Goal: Information Seeking & Learning: Learn about a topic

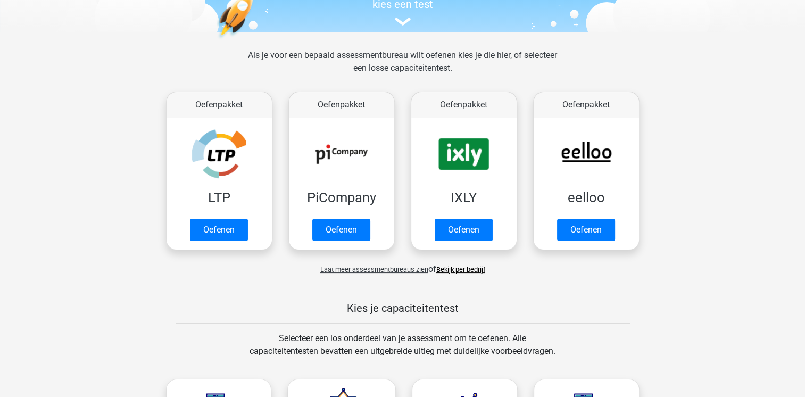
scroll to position [124, 0]
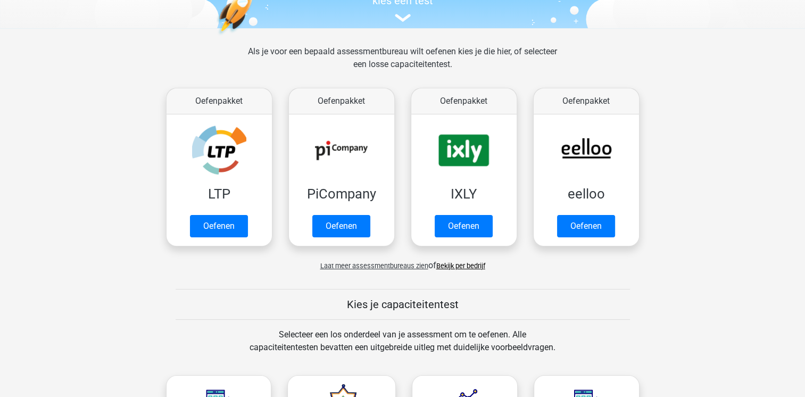
click at [357, 263] on span "Laat meer assessmentbureaus zien" at bounding box center [374, 266] width 108 height 8
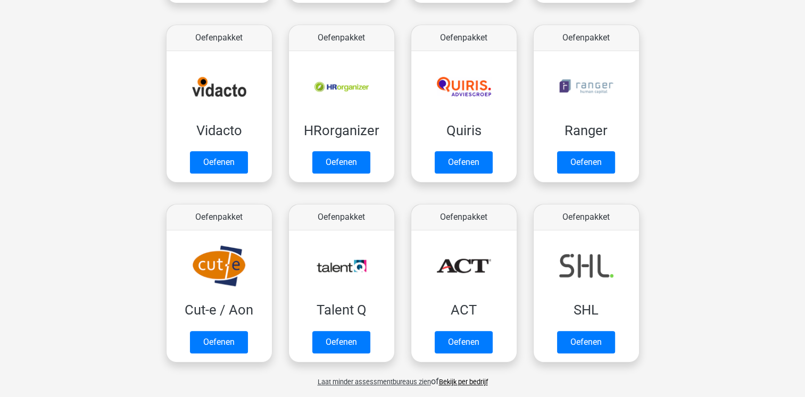
scroll to position [557, 0]
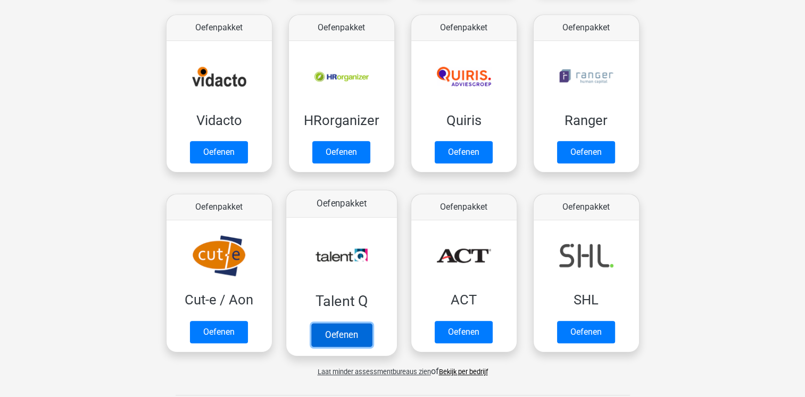
click at [330, 331] on link "Oefenen" at bounding box center [341, 334] width 61 height 23
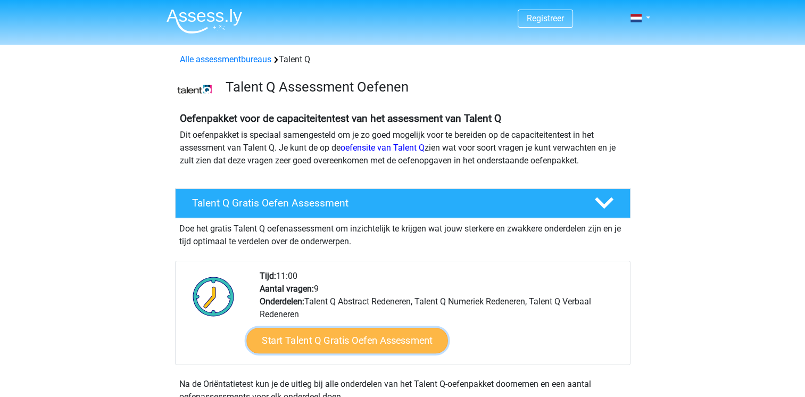
click at [331, 336] on link "Start Talent Q Gratis Oefen Assessment" at bounding box center [346, 341] width 201 height 26
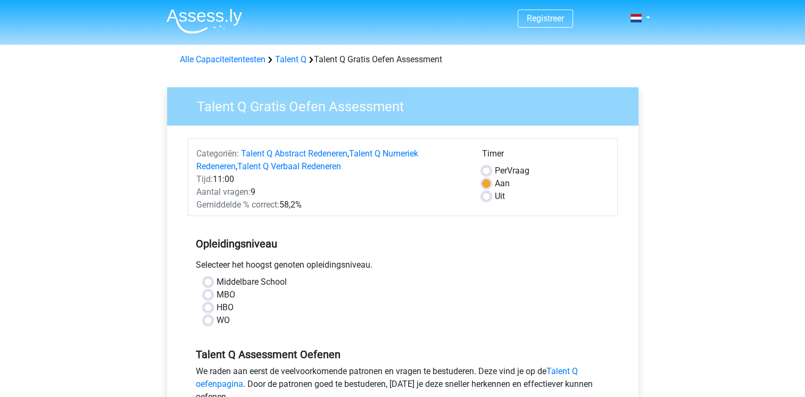
click at [212, 306] on div "HBO" at bounding box center [403, 307] width 398 height 13
click at [217, 306] on label "HBO" at bounding box center [225, 307] width 17 height 13
click at [206, 306] on input "HBO" at bounding box center [208, 306] width 9 height 11
radio input "true"
click at [495, 197] on label "Uit" at bounding box center [500, 196] width 10 height 13
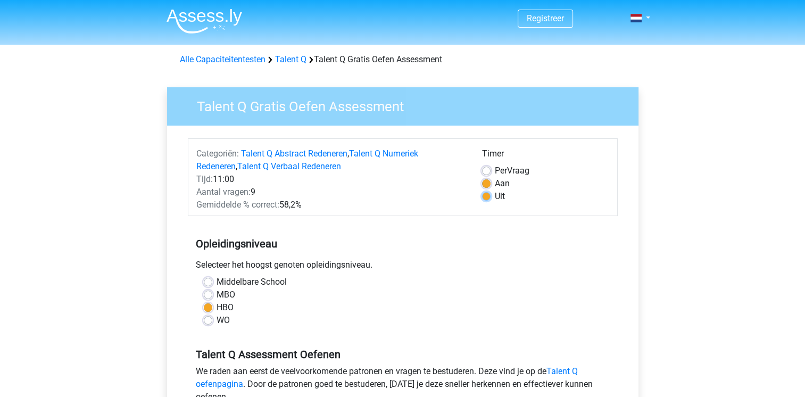
click at [487, 197] on input "Uit" at bounding box center [486, 195] width 9 height 11
radio input "true"
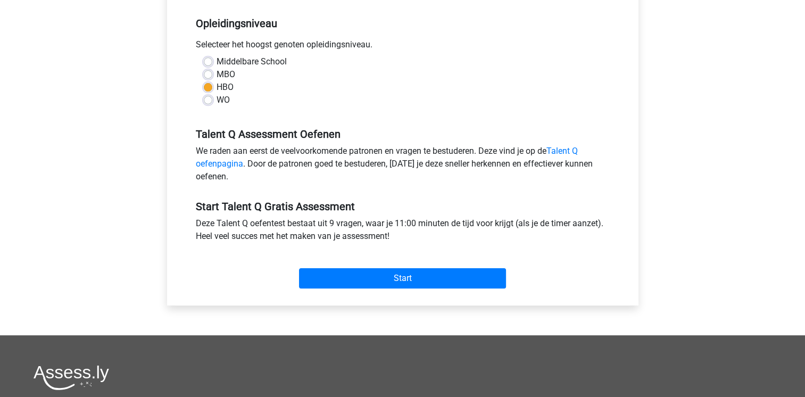
scroll to position [226, 0]
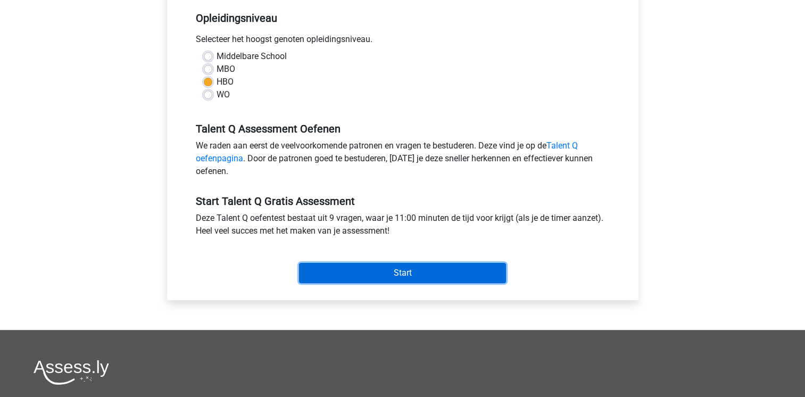
click at [406, 269] on input "Start" at bounding box center [402, 273] width 207 height 20
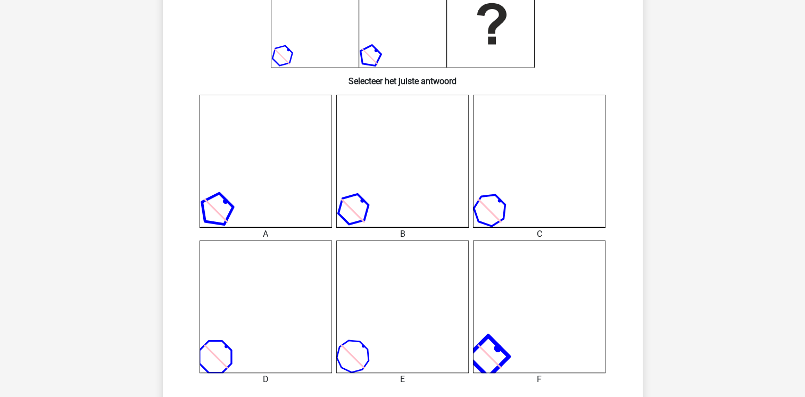
scroll to position [192, 0]
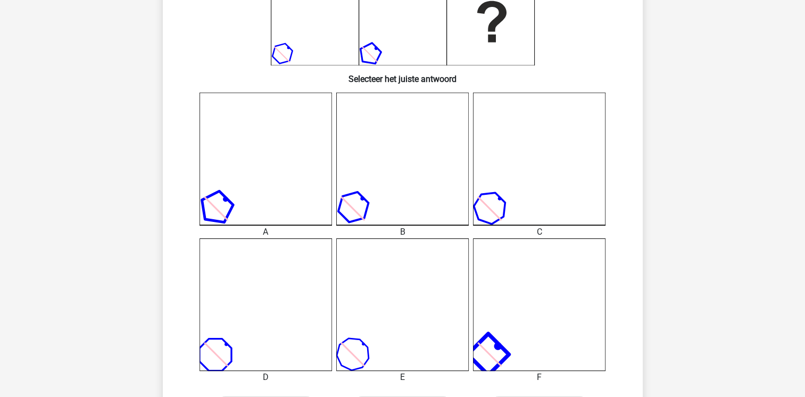
click at [546, 296] on icon at bounding box center [539, 304] width 132 height 132
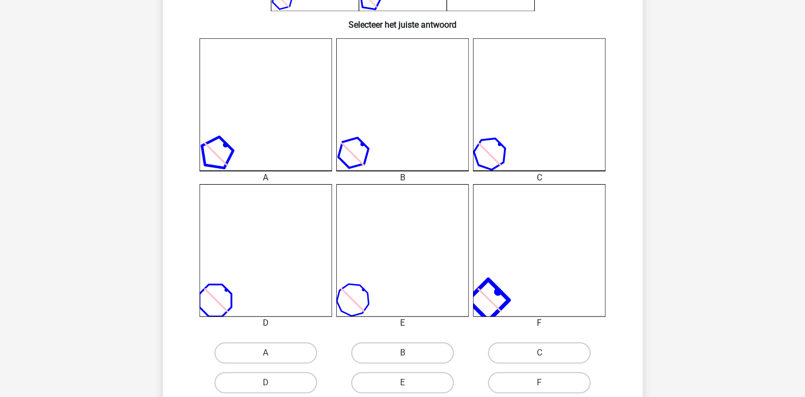
scroll to position [248, 0]
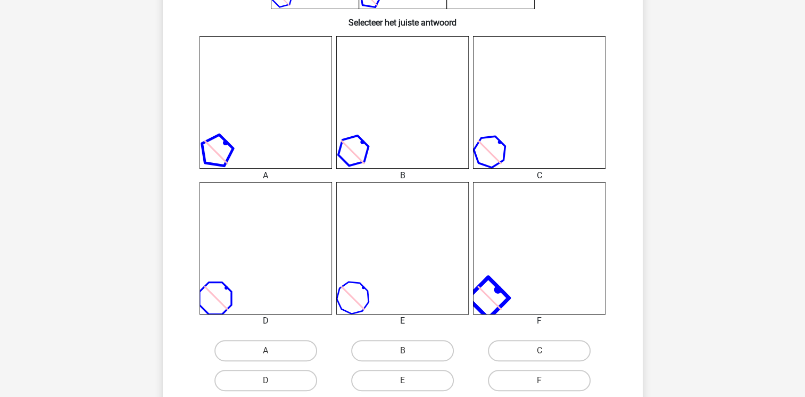
click at [540, 385] on input "F" at bounding box center [542, 383] width 7 height 7
radio input "true"
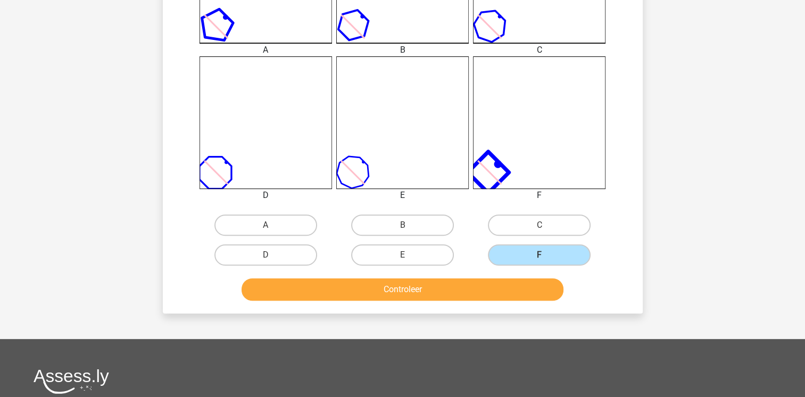
scroll to position [379, 0]
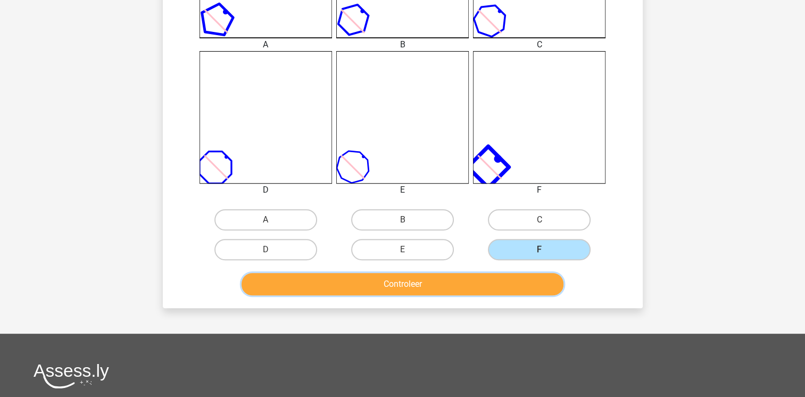
click at [385, 288] on button "Controleer" at bounding box center [403, 284] width 322 height 22
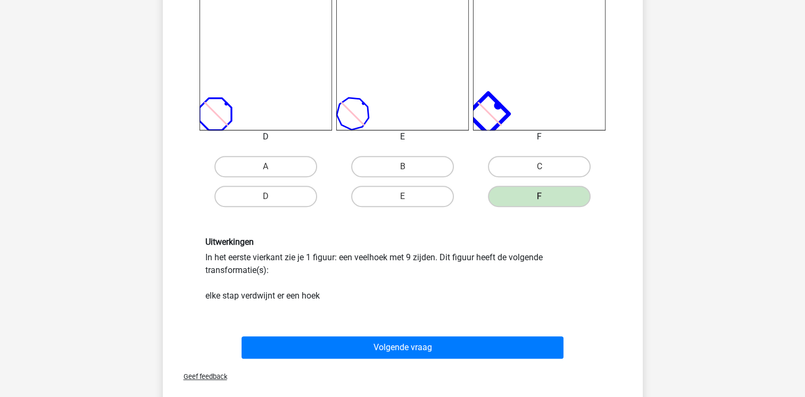
scroll to position [437, 0]
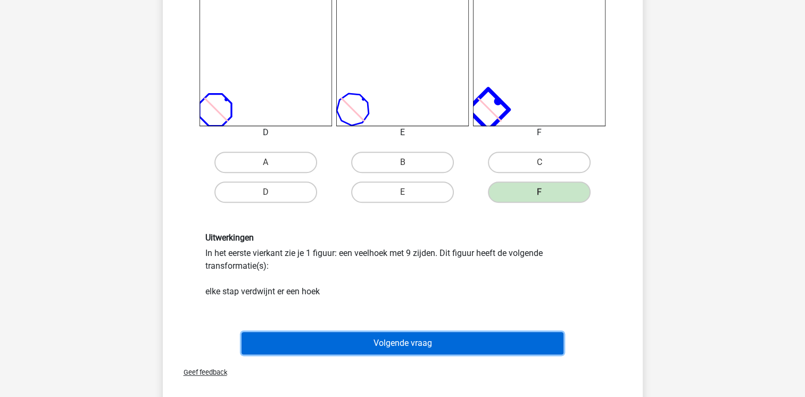
click at [406, 342] on button "Volgende vraag" at bounding box center [403, 343] width 322 height 22
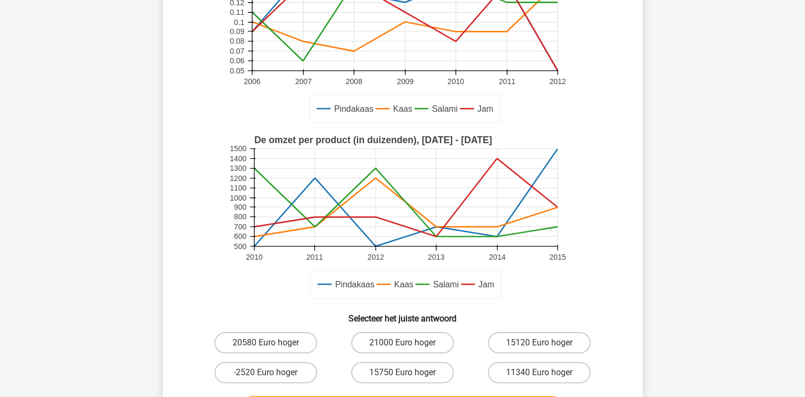
scroll to position [145, 0]
click at [419, 344] on label "21000 Euro hoger" at bounding box center [402, 341] width 103 height 21
click at [409, 344] on input "21000 Euro hoger" at bounding box center [405, 345] width 7 height 7
radio input "true"
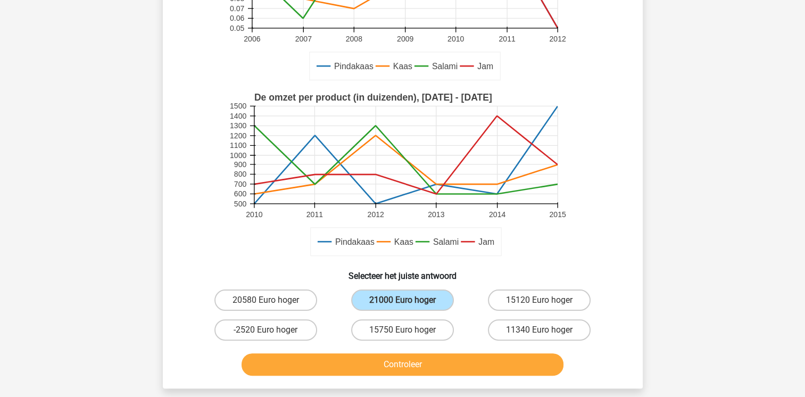
scroll to position [251, 0]
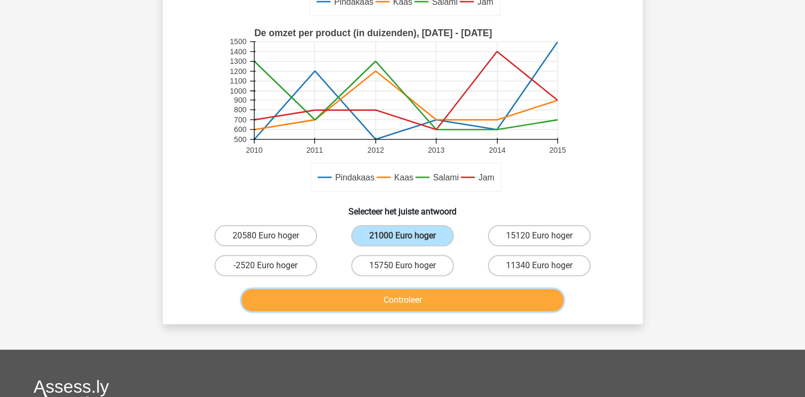
click at [443, 293] on button "Controleer" at bounding box center [403, 300] width 322 height 22
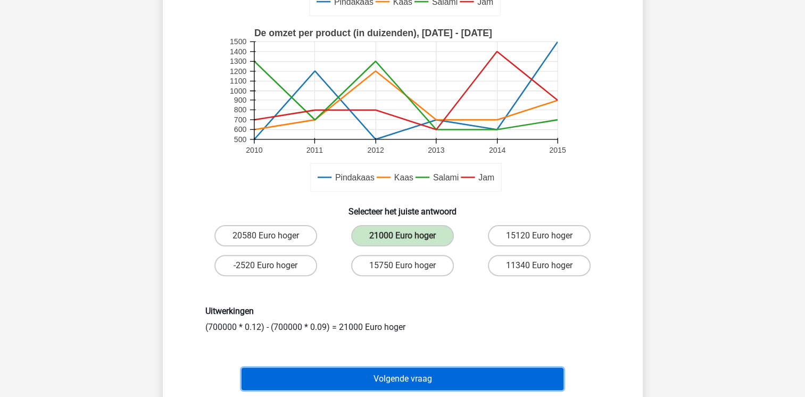
click at [417, 375] on button "Volgende vraag" at bounding box center [403, 379] width 322 height 22
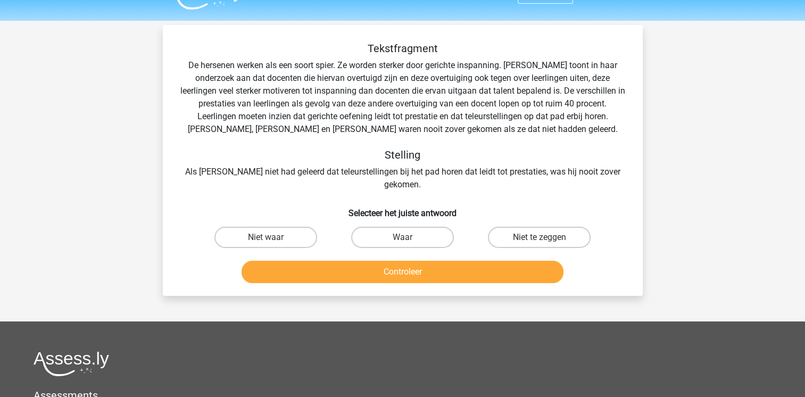
scroll to position [15, 0]
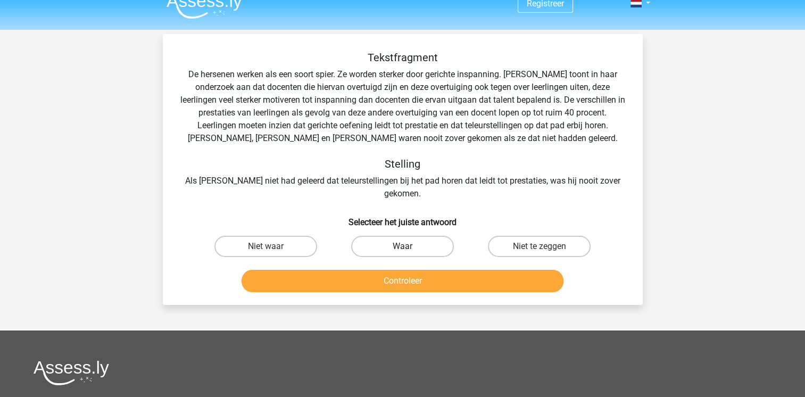
click at [394, 236] on label "Waar" at bounding box center [402, 246] width 103 height 21
click at [402, 246] on input "Waar" at bounding box center [405, 249] width 7 height 7
radio input "true"
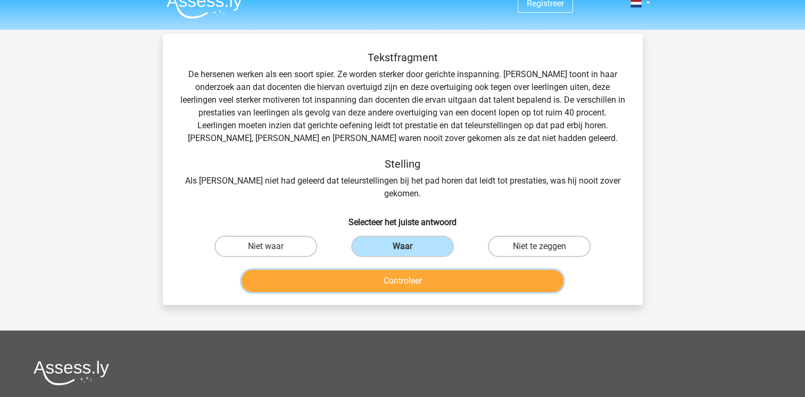
click at [395, 272] on button "Controleer" at bounding box center [403, 281] width 322 height 22
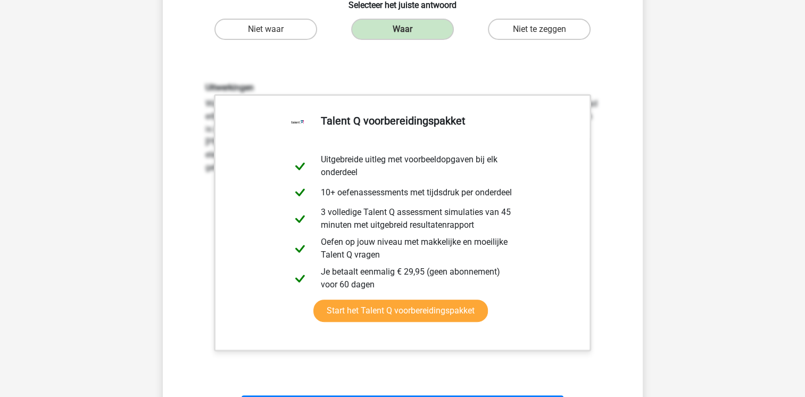
scroll to position [230, 0]
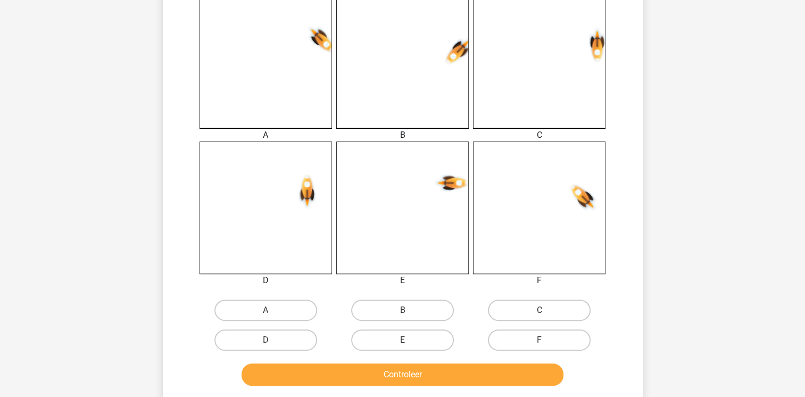
scroll to position [311, 0]
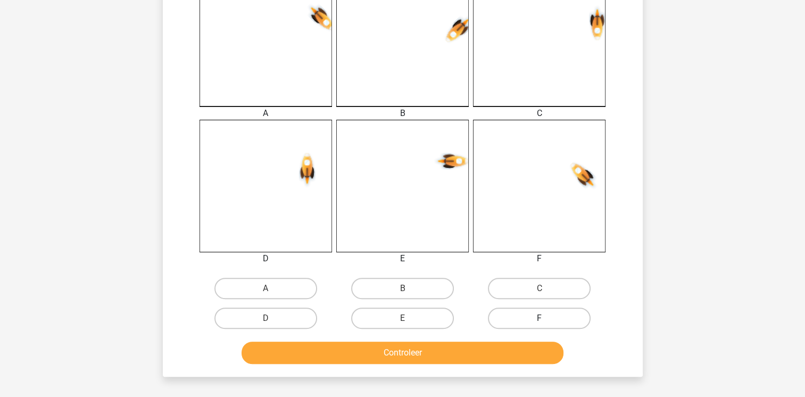
click at [535, 316] on label "F" at bounding box center [539, 317] width 103 height 21
click at [539, 318] on input "F" at bounding box center [542, 321] width 7 height 7
radio input "true"
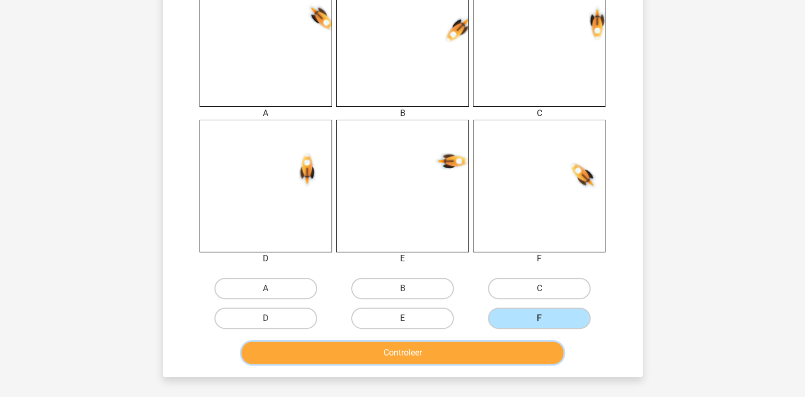
click at [417, 351] on button "Controleer" at bounding box center [403, 353] width 322 height 22
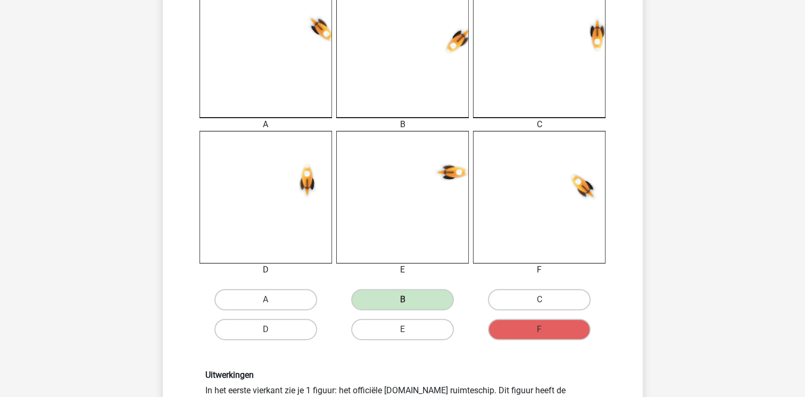
scroll to position [262, 0]
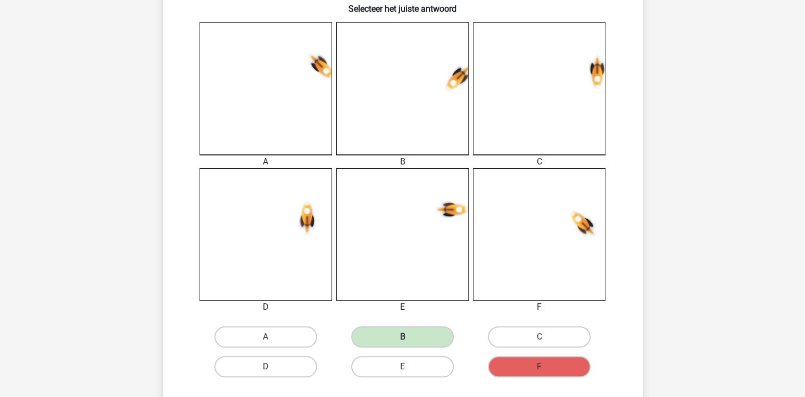
drag, startPoint x: 801, startPoint y: 173, endPoint x: 804, endPoint y: 150, distance: 23.6
click at [804, 150] on div "Registreer" at bounding box center [402, 315] width 805 height 1154
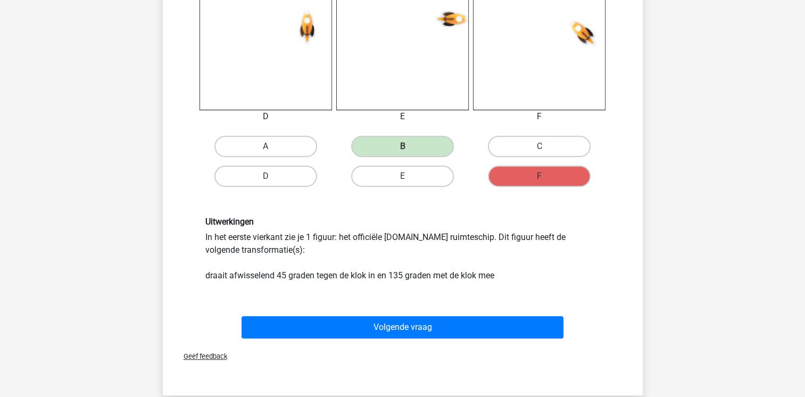
scroll to position [460, 0]
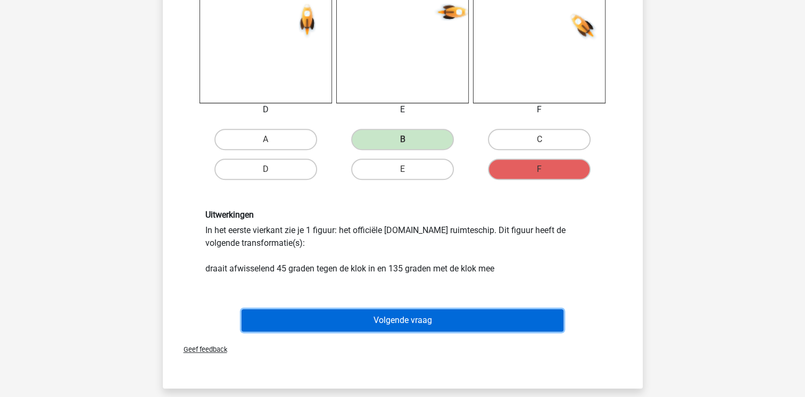
click at [423, 319] on button "Volgende vraag" at bounding box center [403, 320] width 322 height 22
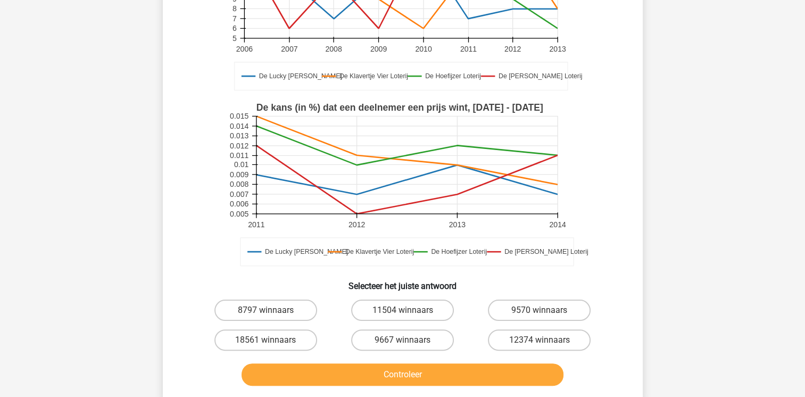
scroll to position [178, 0]
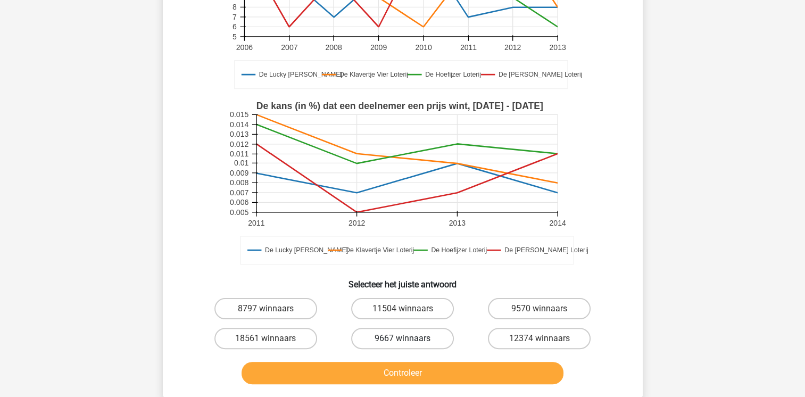
click at [402, 336] on label "9667 winnaars" at bounding box center [402, 338] width 103 height 21
click at [402, 338] on input "9667 winnaars" at bounding box center [405, 341] width 7 height 7
radio input "true"
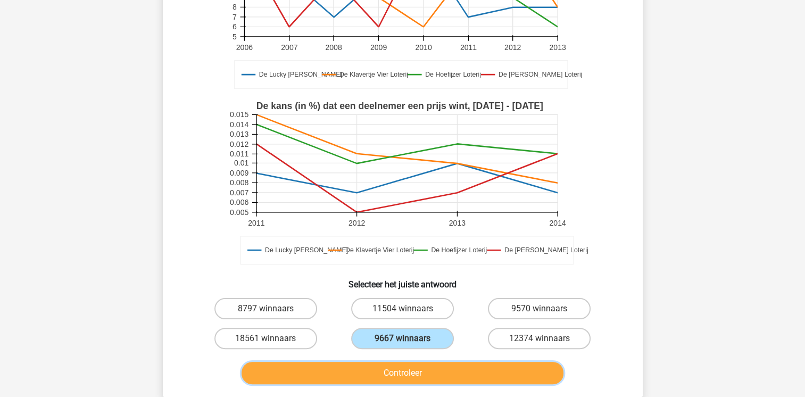
click at [406, 367] on button "Controleer" at bounding box center [403, 373] width 322 height 22
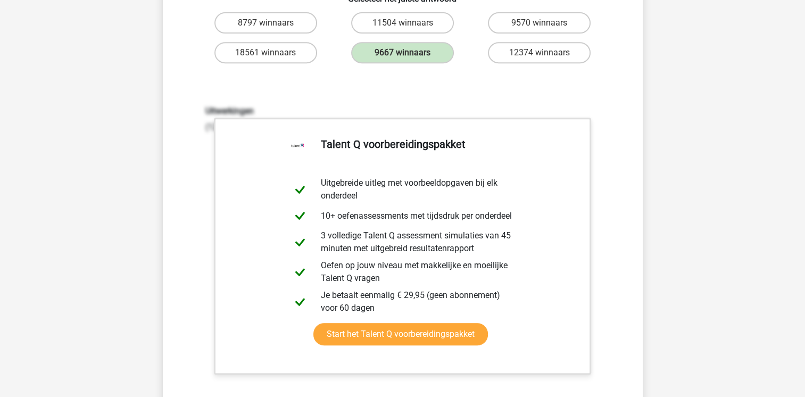
scroll to position [512, 0]
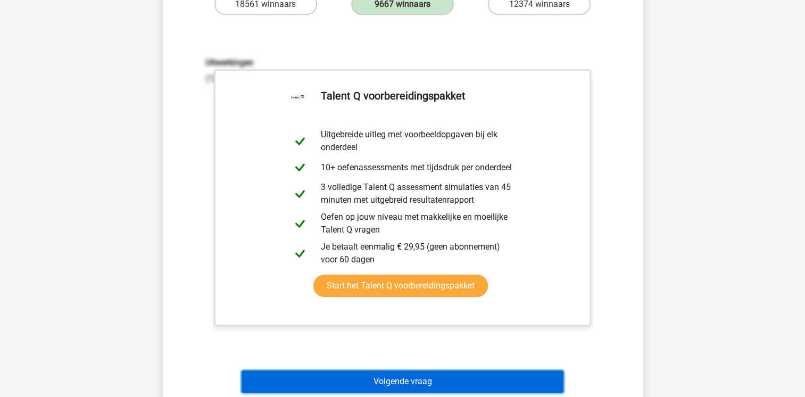
click at [402, 382] on button "Volgende vraag" at bounding box center [403, 381] width 322 height 22
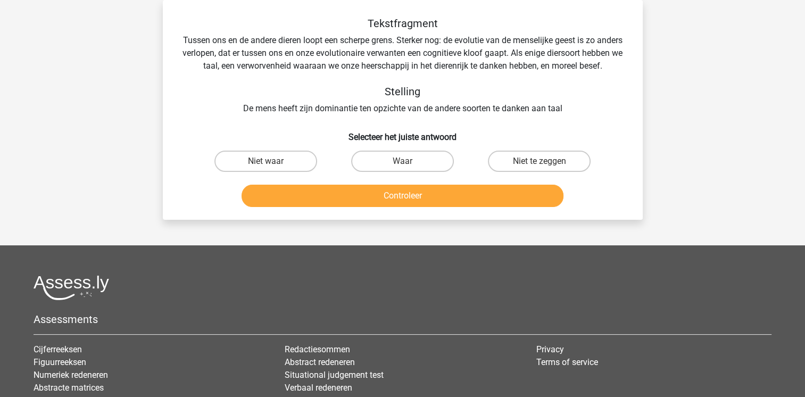
scroll to position [0, 0]
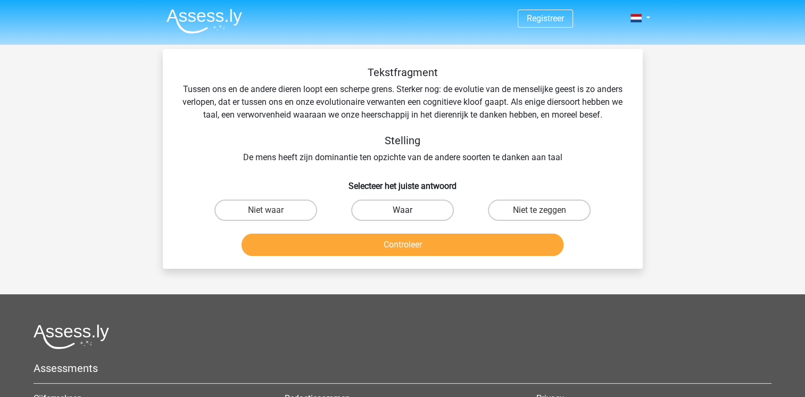
click at [387, 220] on label "Waar" at bounding box center [402, 209] width 103 height 21
click at [402, 217] on input "Waar" at bounding box center [405, 213] width 7 height 7
radio input "true"
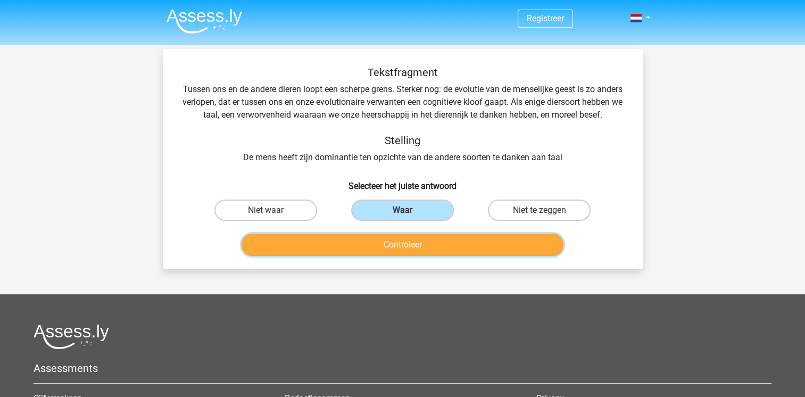
click at [386, 253] on button "Controleer" at bounding box center [403, 245] width 322 height 22
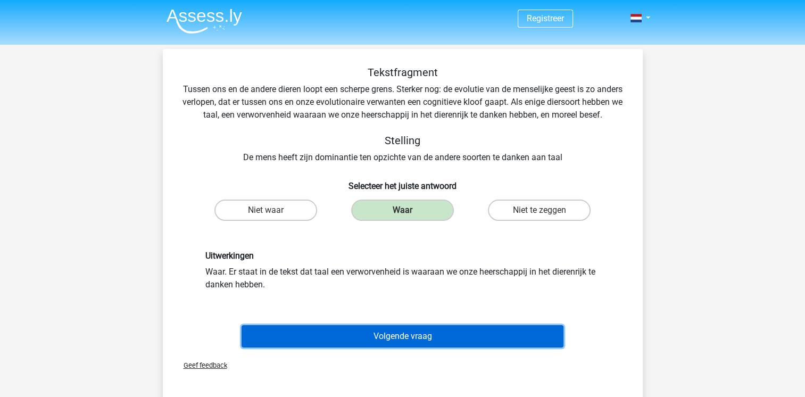
click at [401, 343] on button "Volgende vraag" at bounding box center [403, 336] width 322 height 22
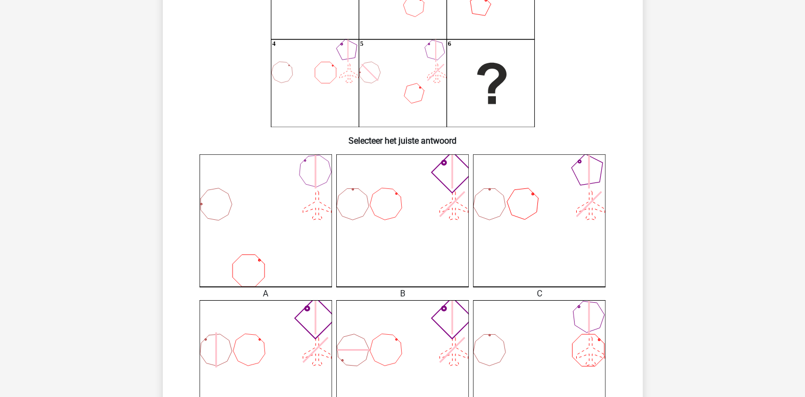
scroll to position [132, 0]
click at [504, 343] on icon at bounding box center [489, 347] width 32 height 31
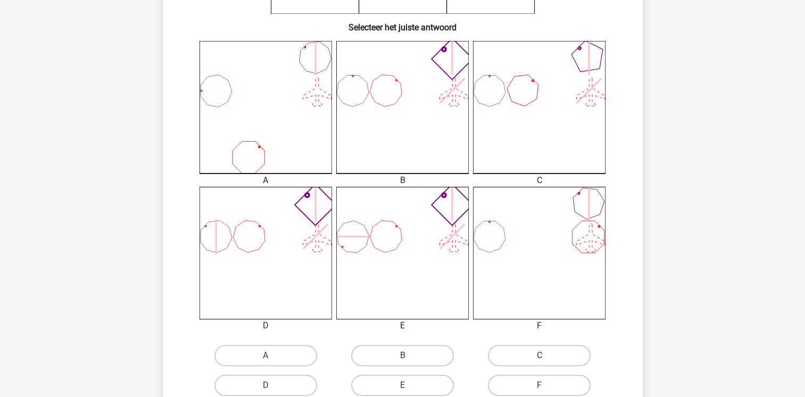
scroll to position [246, 0]
click at [546, 354] on input "C" at bounding box center [542, 356] width 7 height 7
radio input "true"
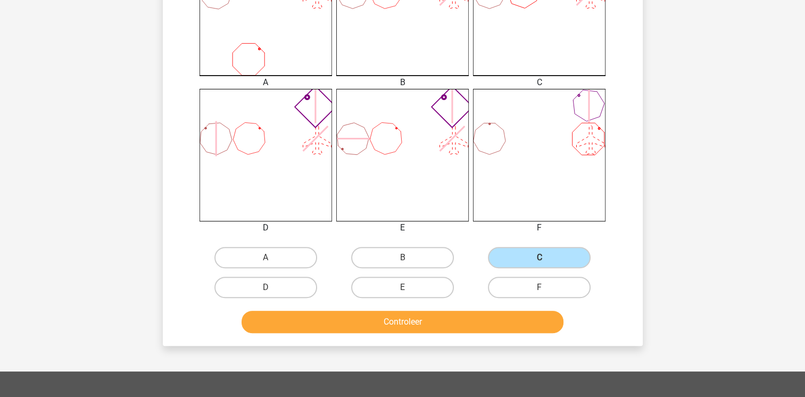
scroll to position [351, 0]
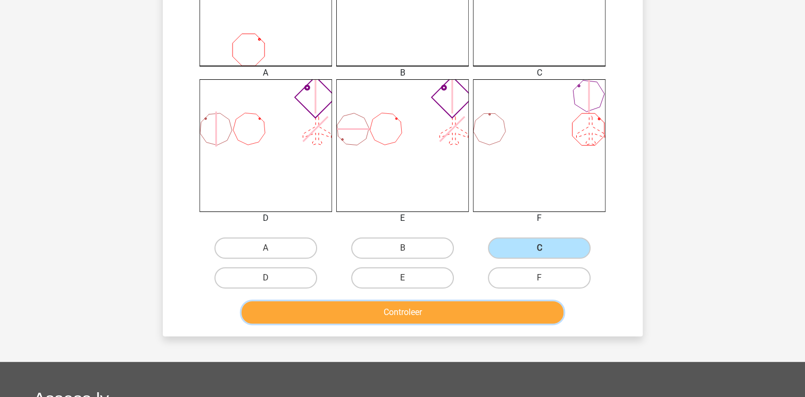
click at [451, 306] on button "Controleer" at bounding box center [403, 312] width 322 height 22
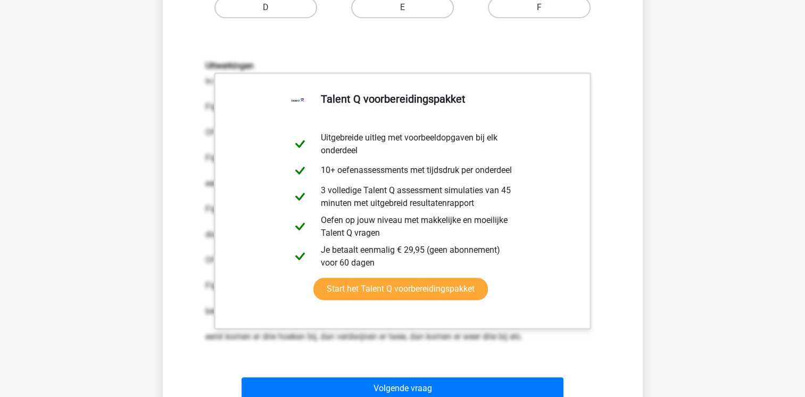
scroll to position [654, 0]
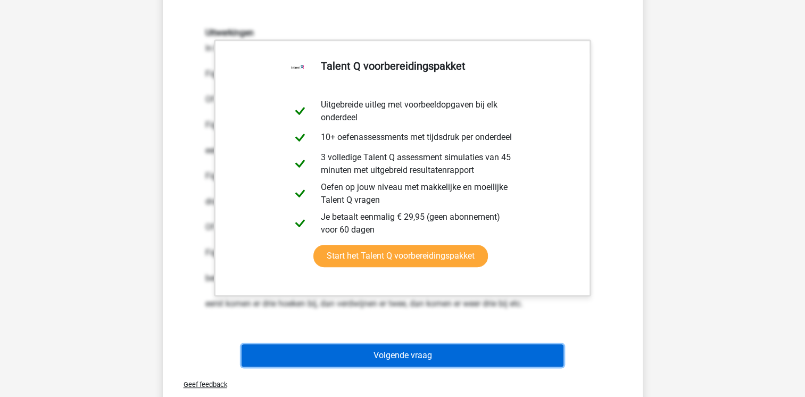
click at [426, 352] on button "Volgende vraag" at bounding box center [403, 355] width 322 height 22
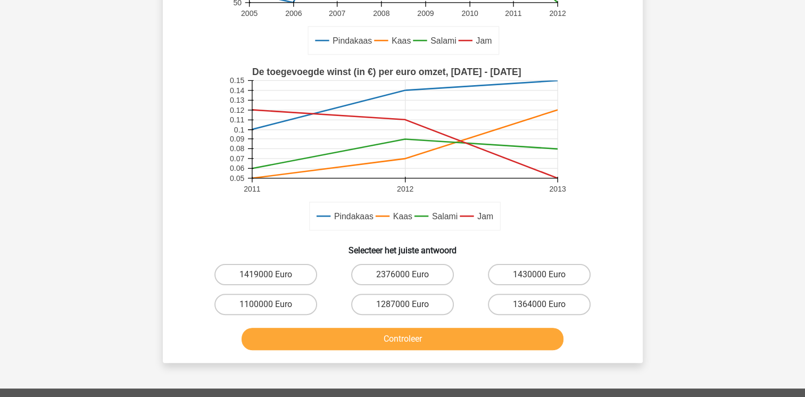
scroll to position [247, 0]
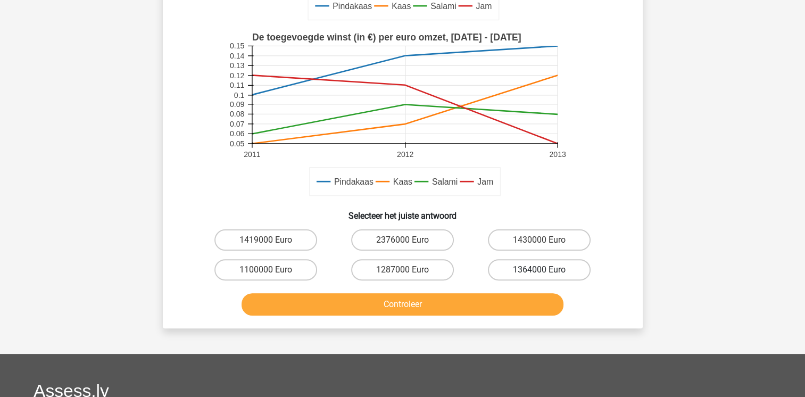
click at [514, 268] on label "1364000 Euro" at bounding box center [539, 269] width 103 height 21
click at [539, 270] on input "1364000 Euro" at bounding box center [542, 273] width 7 height 7
radio input "true"
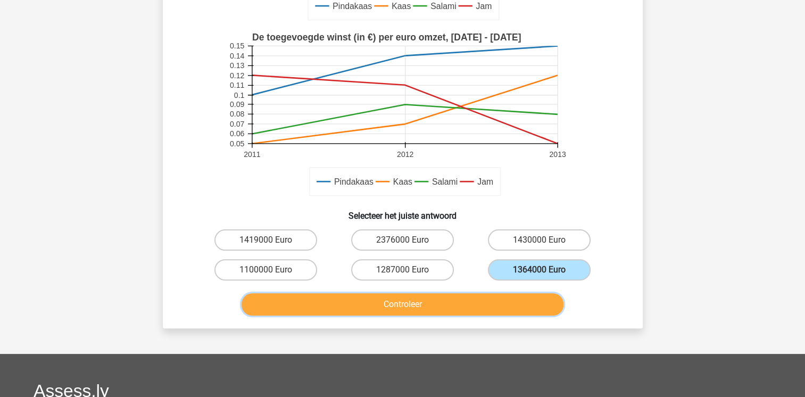
click at [430, 303] on button "Controleer" at bounding box center [403, 304] width 322 height 22
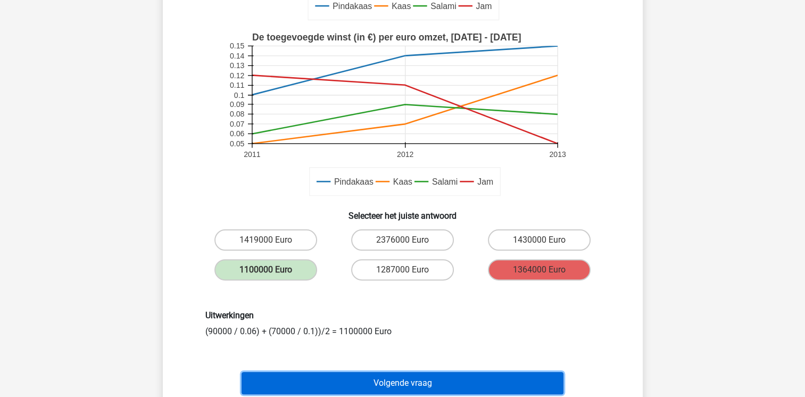
click at [458, 379] on button "Volgende vraag" at bounding box center [403, 383] width 322 height 22
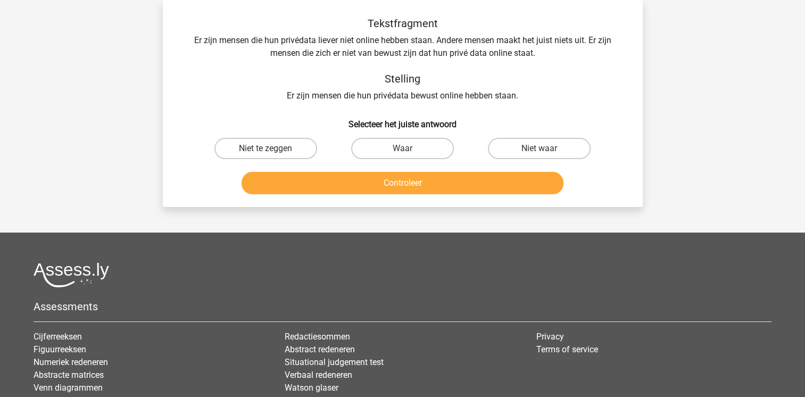
scroll to position [49, 0]
click at [286, 146] on label "Niet te zeggen" at bounding box center [265, 148] width 103 height 21
click at [272, 148] on input "Niet te zeggen" at bounding box center [268, 151] width 7 height 7
radio input "true"
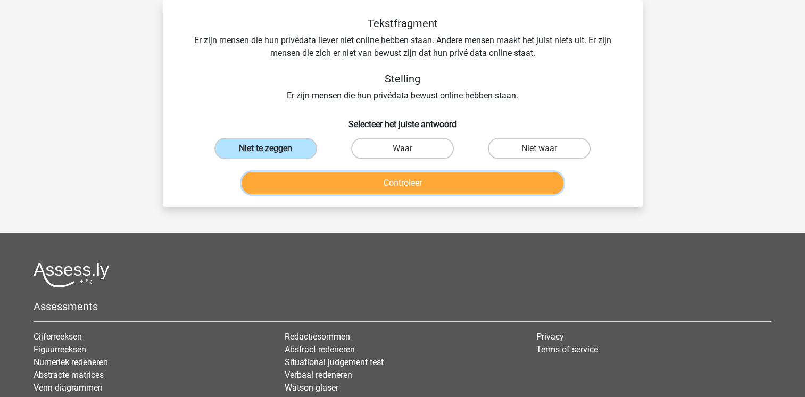
click at [386, 176] on button "Controleer" at bounding box center [403, 183] width 322 height 22
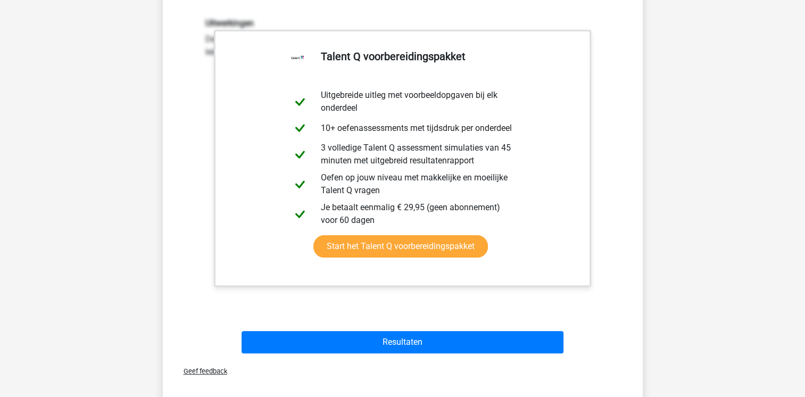
scroll to position [311, 0]
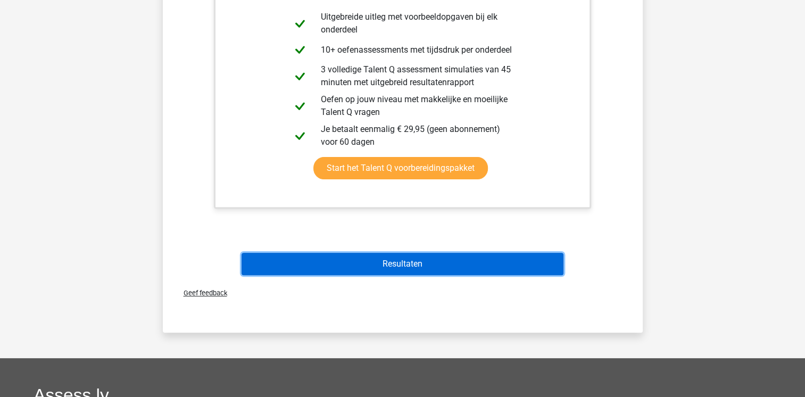
click at [398, 264] on button "Resultaten" at bounding box center [403, 264] width 322 height 22
